Goal: Task Accomplishment & Management: Manage account settings

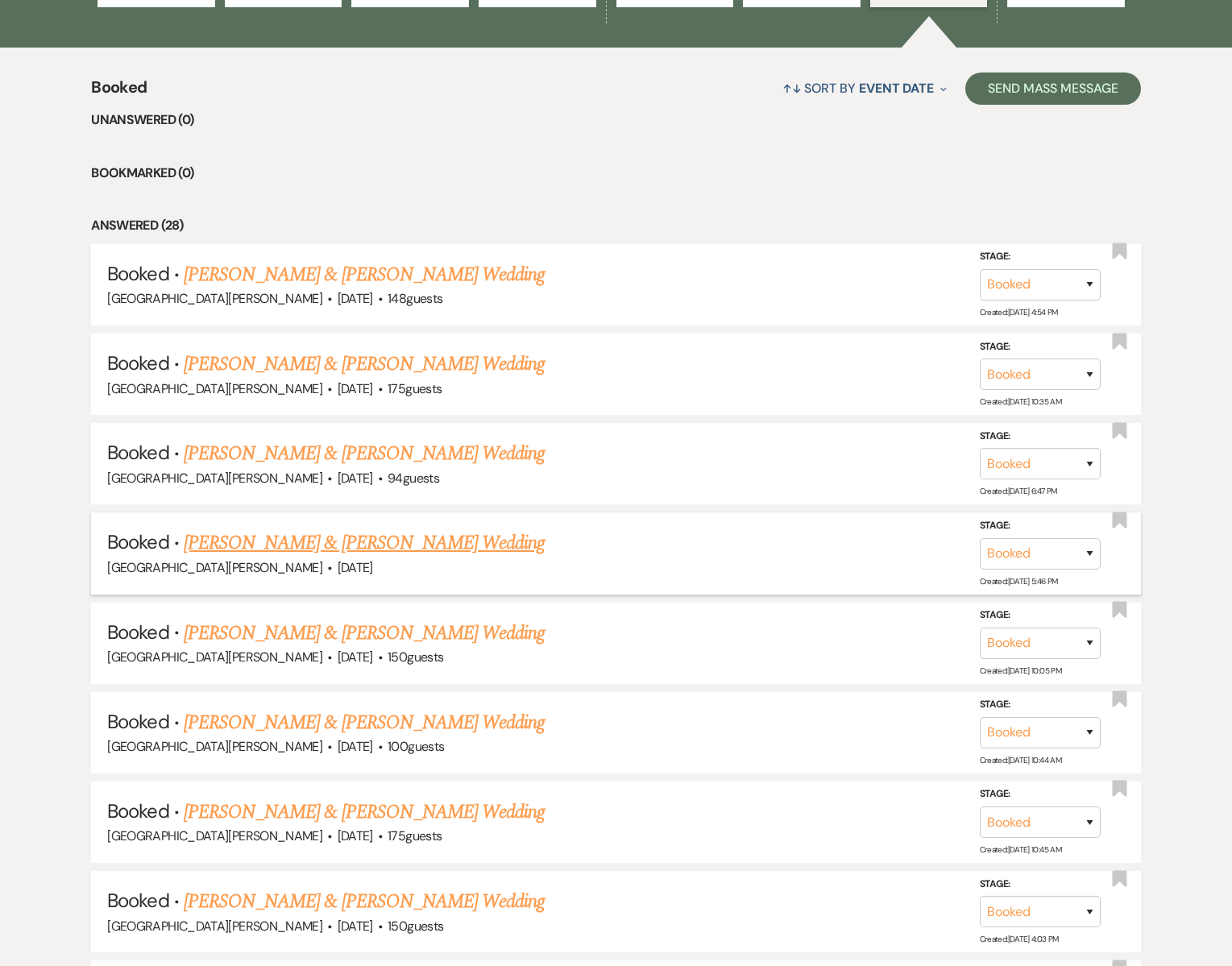
scroll to position [720, 0]
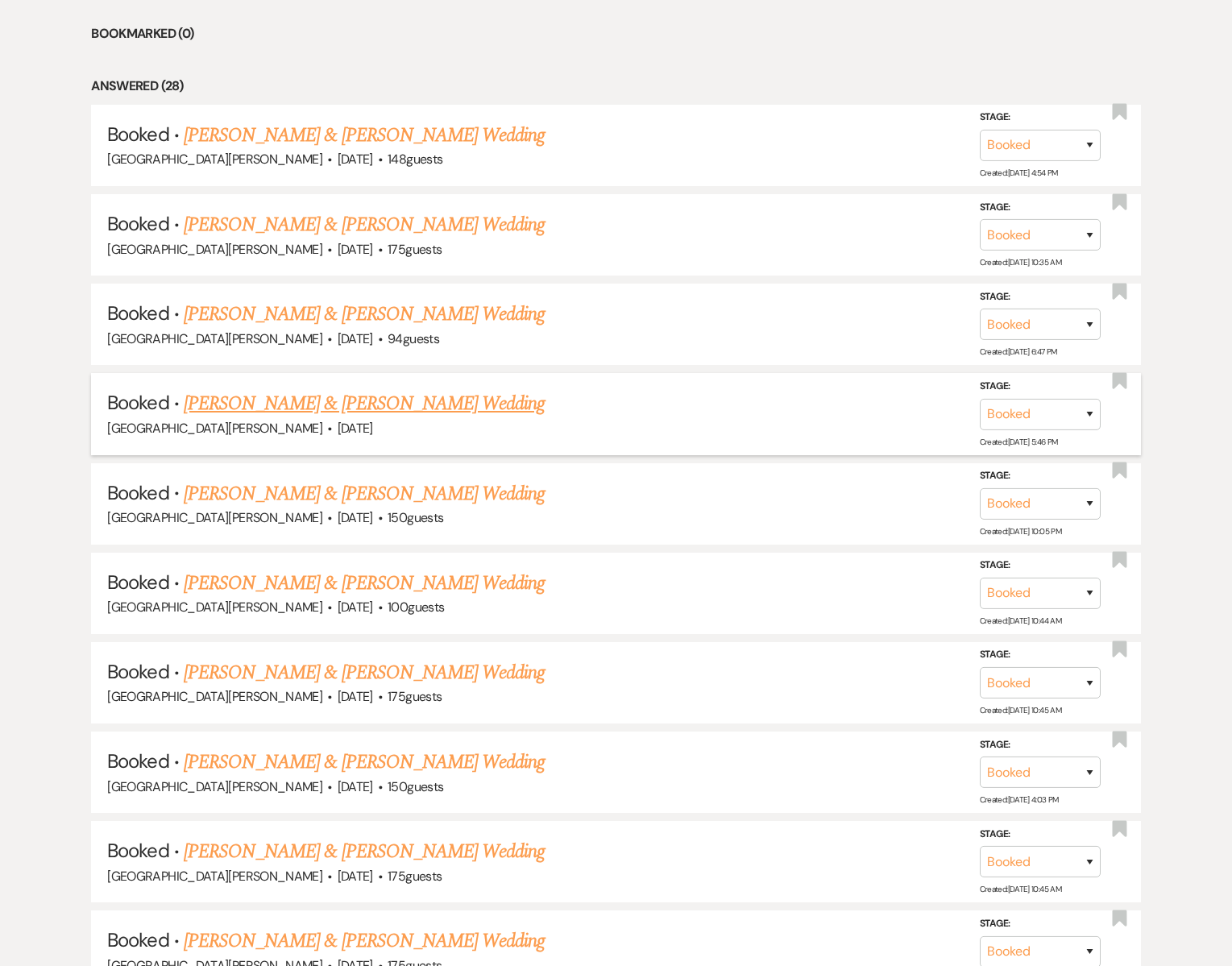
click at [312, 401] on link "[PERSON_NAME] & [PERSON_NAME] Wedding" at bounding box center [364, 404] width 362 height 29
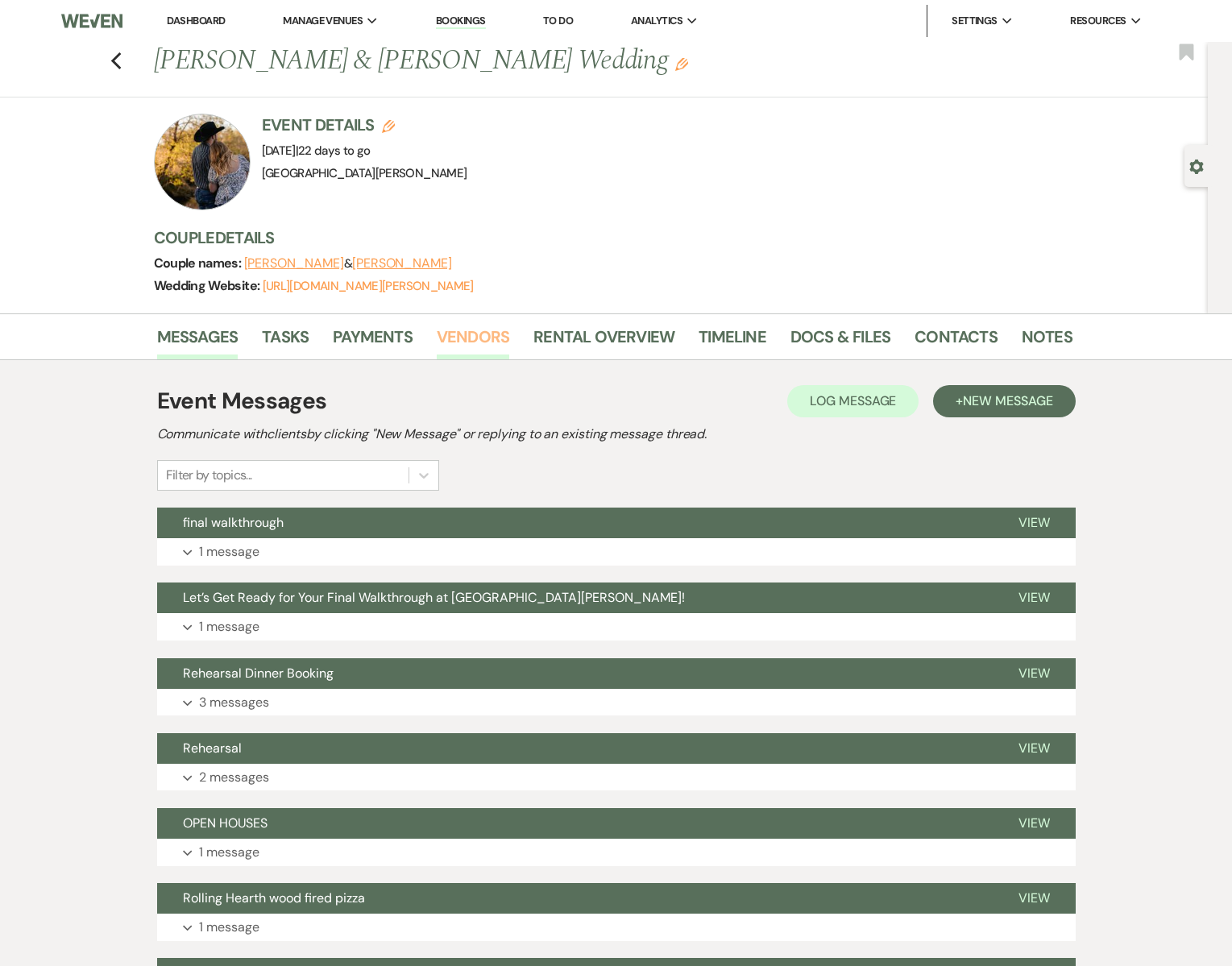
click at [467, 338] on link "Vendors" at bounding box center [472, 342] width 72 height 36
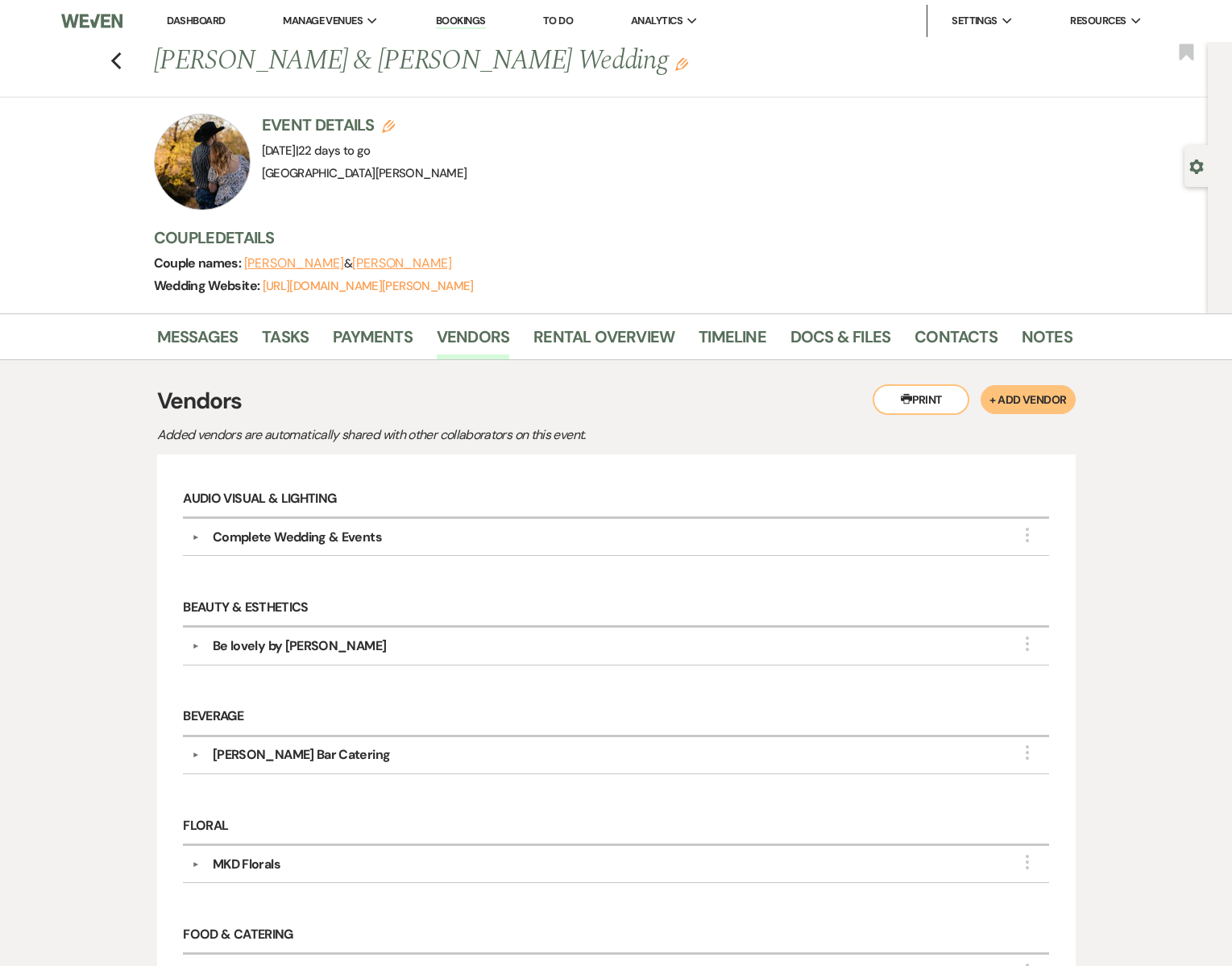
click at [357, 539] on div "Complete Wedding & Events" at bounding box center [298, 537] width 169 height 20
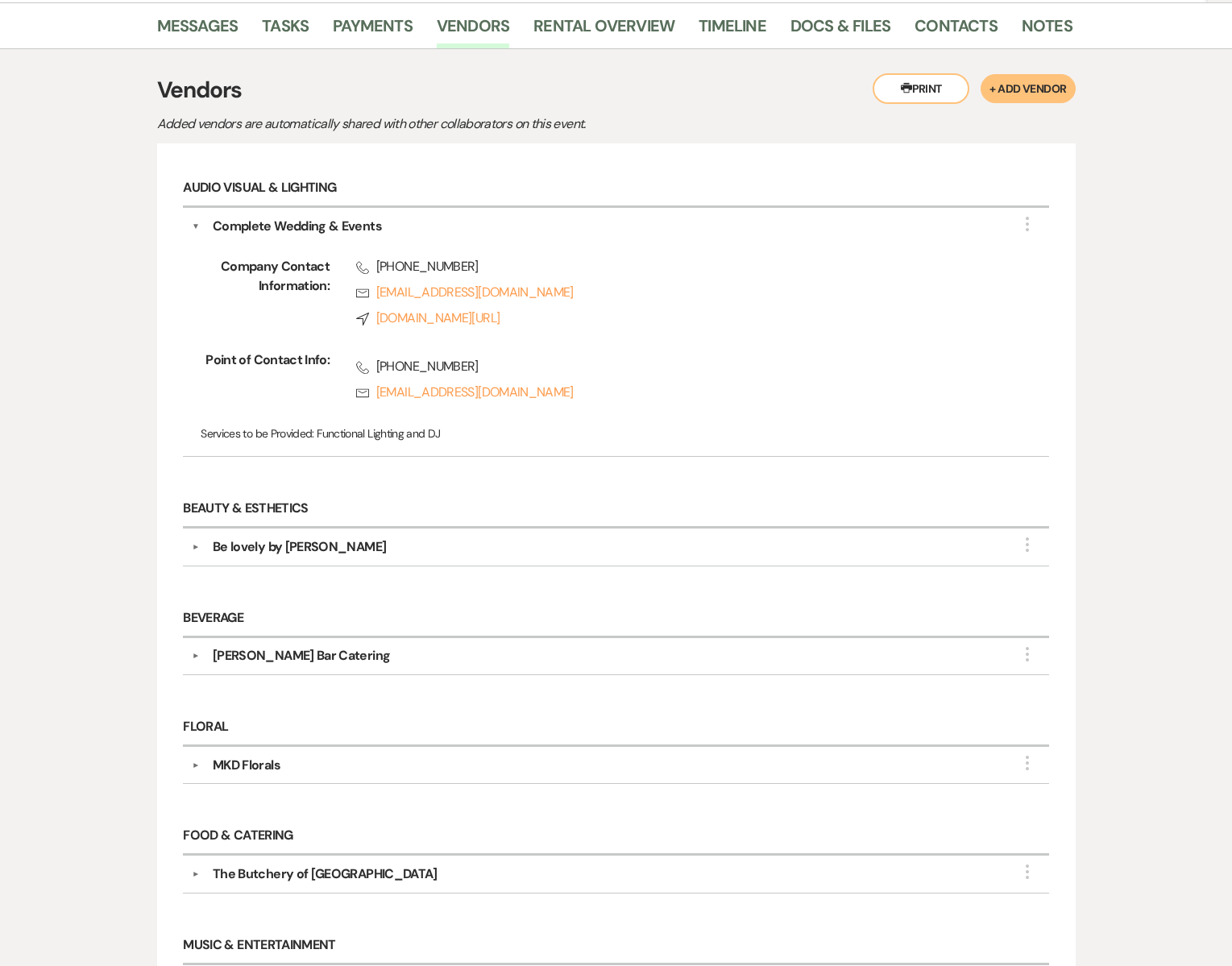
scroll to position [323, 0]
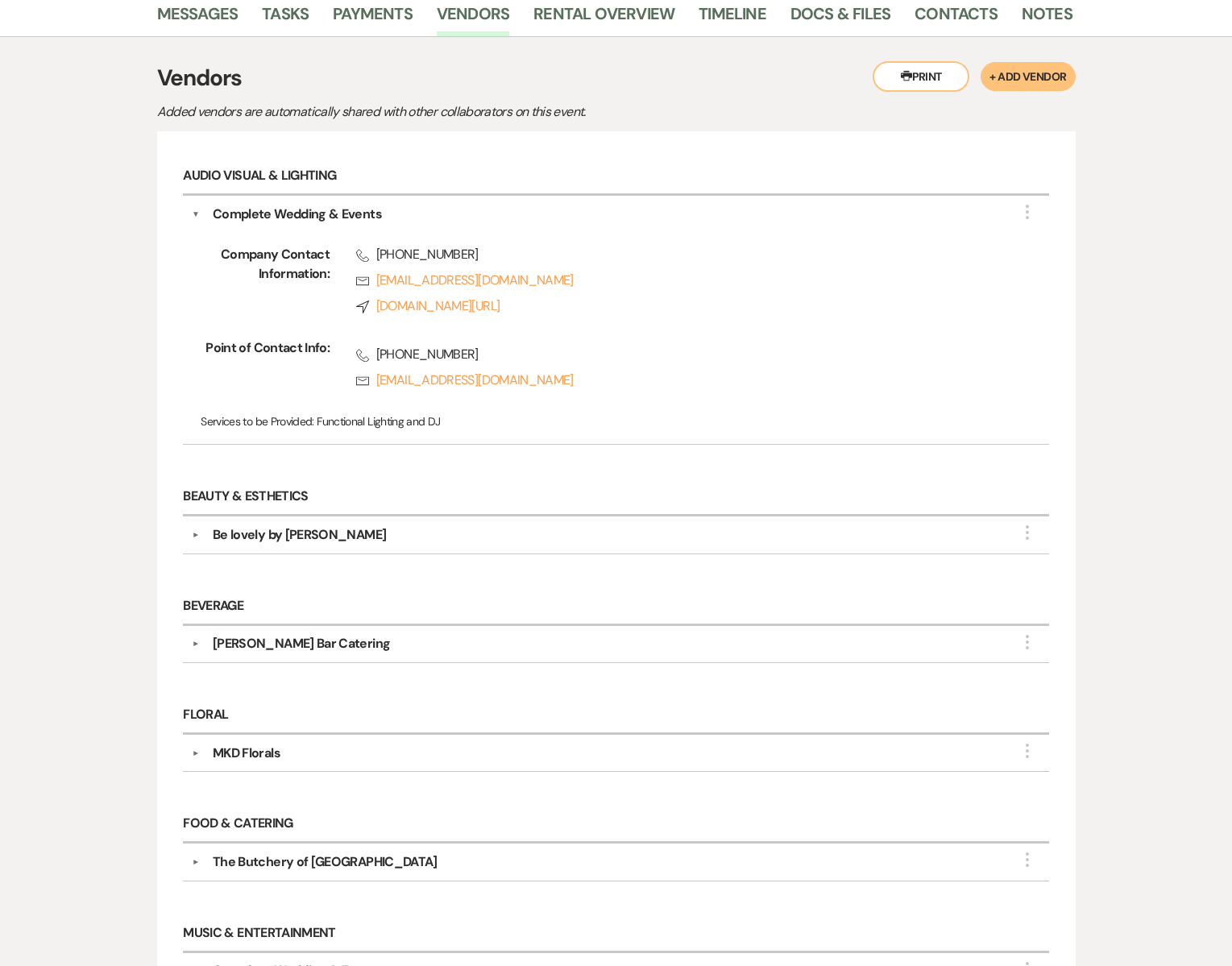
click at [308, 531] on div "Be lovely by [PERSON_NAME]" at bounding box center [300, 535] width 174 height 20
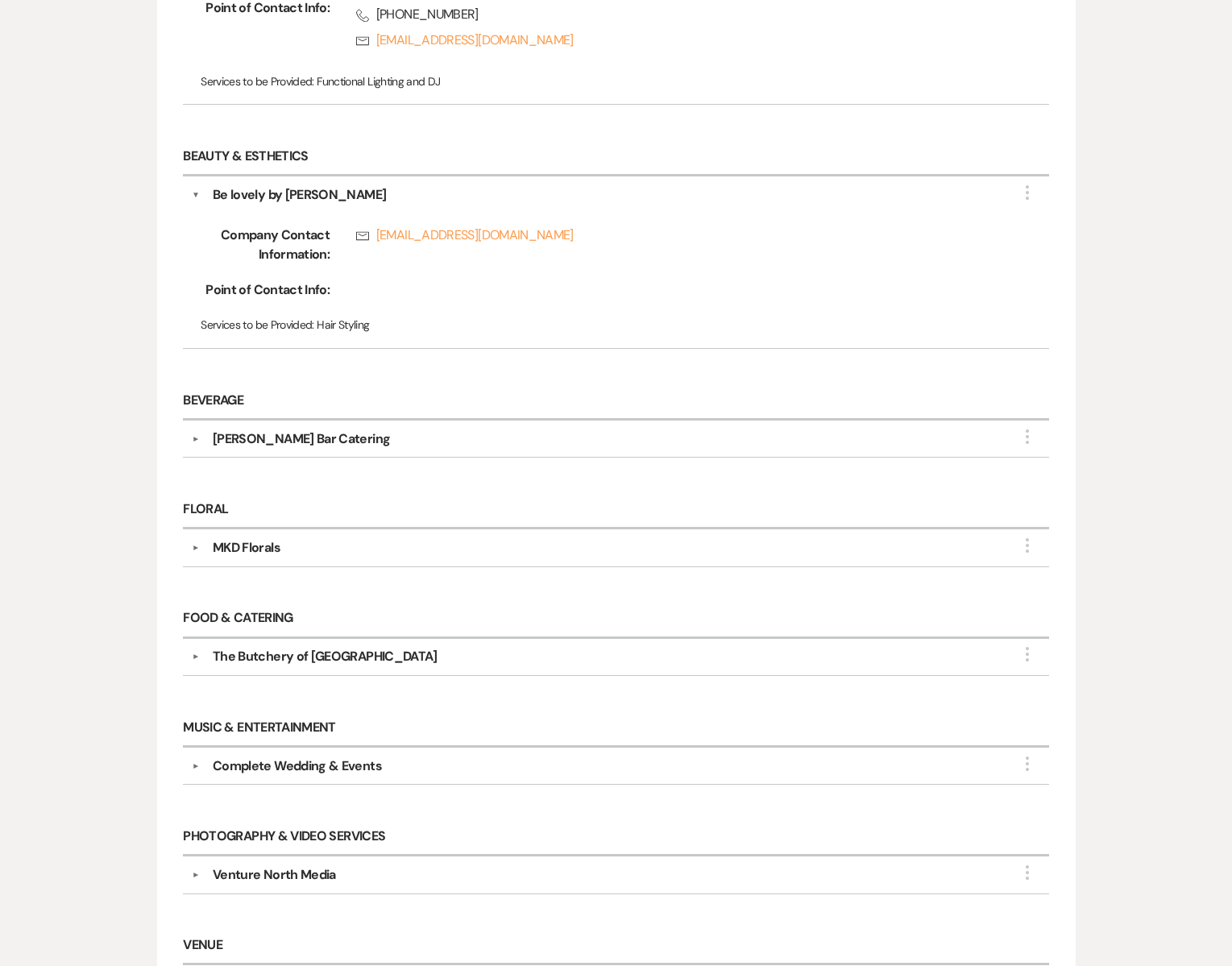
scroll to position [667, 0]
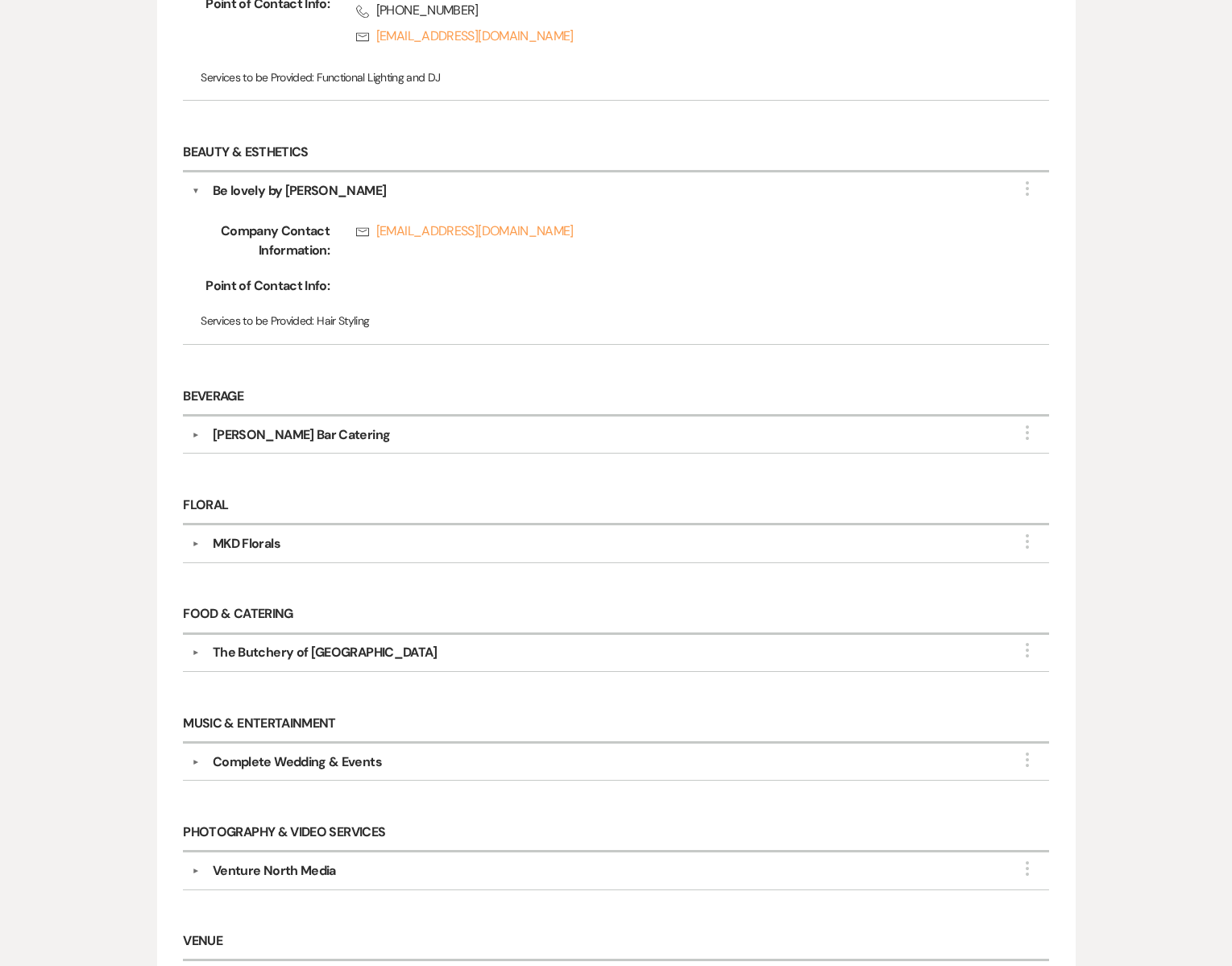
click at [265, 535] on div "MKD Florals" at bounding box center [247, 544] width 68 height 20
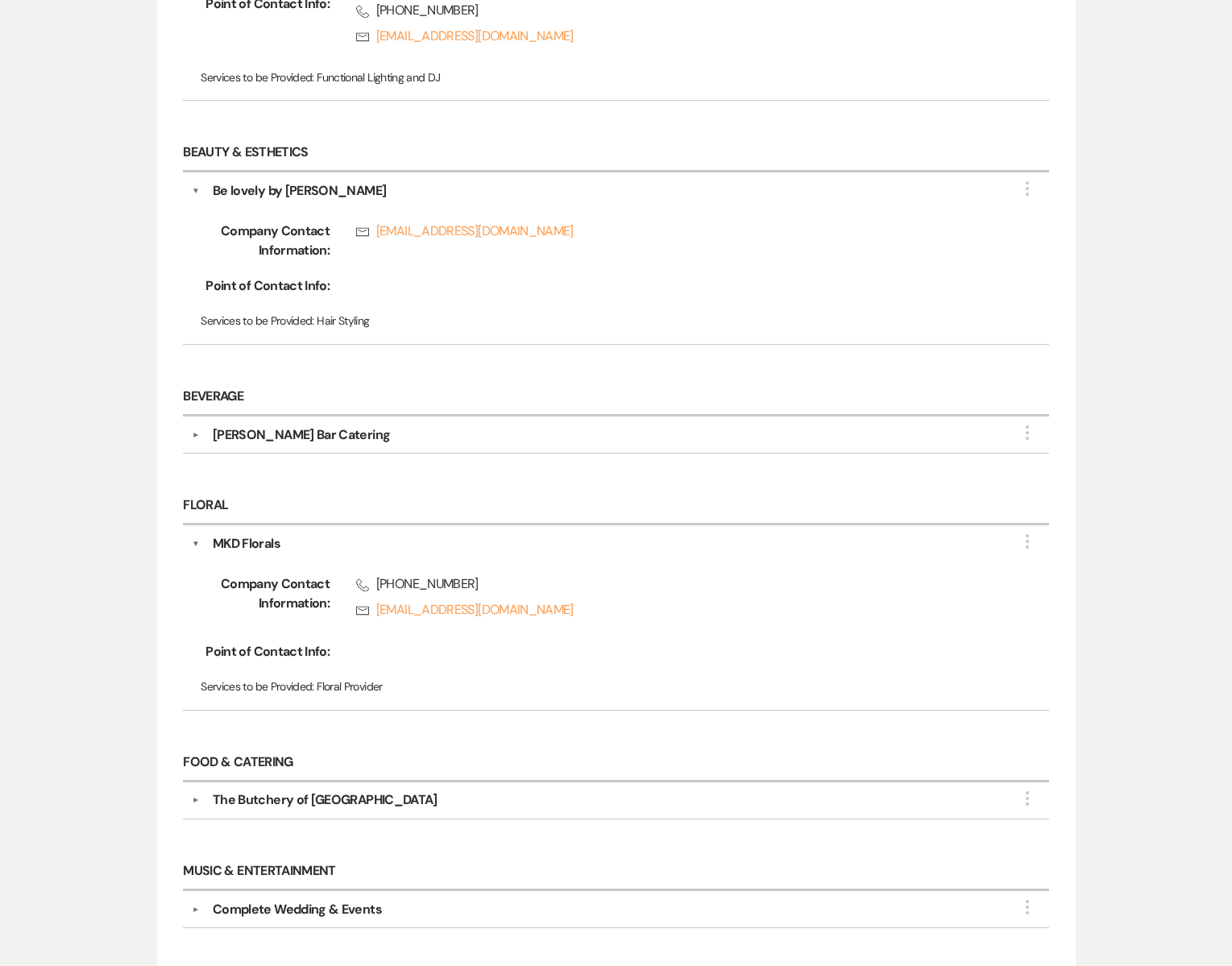
scroll to position [676, 0]
